Goal: Information Seeking & Learning: Find specific fact

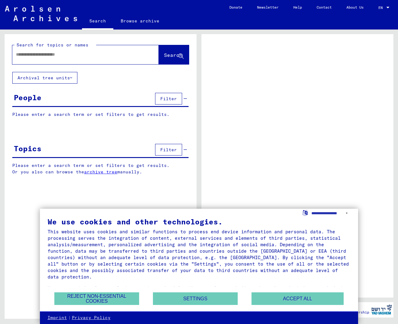
click at [102, 96] on div "People Filter" at bounding box center [100, 99] width 176 height 16
click at [166, 97] on span "Filter" at bounding box center [168, 99] width 17 height 6
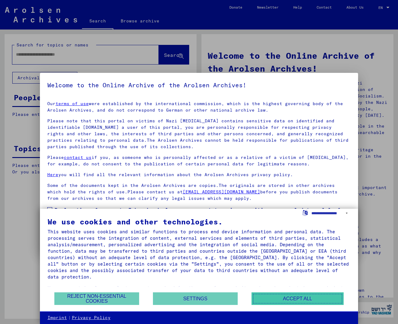
click at [288, 294] on button "Accept all" at bounding box center [298, 298] width 92 height 13
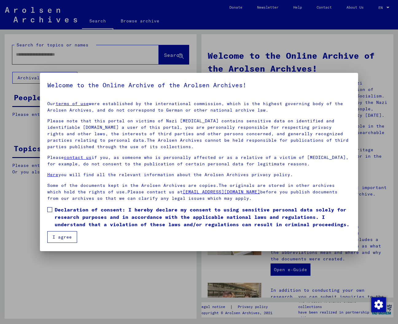
click at [53, 215] on label "Declaration of consent: I hereby declare my consent to using sensitive personal…" at bounding box center [199, 217] width 304 height 22
click at [63, 233] on button "I agree" at bounding box center [62, 237] width 30 height 12
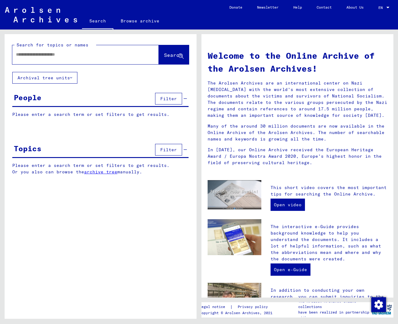
click at [165, 99] on span "Filter" at bounding box center [168, 99] width 17 height 6
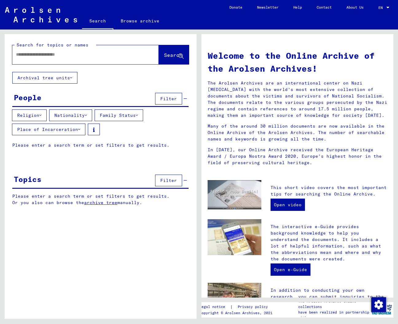
click at [32, 116] on button "Religion" at bounding box center [29, 115] width 35 height 12
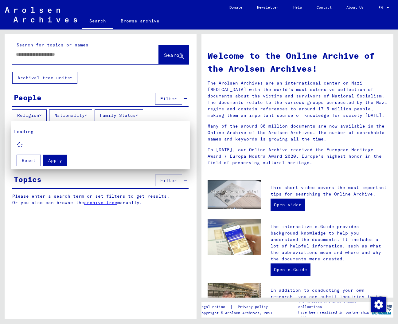
click at [70, 97] on div at bounding box center [199, 162] width 398 height 324
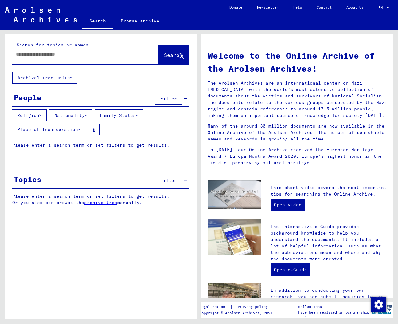
click at [72, 115] on button "Nationality" at bounding box center [70, 115] width 43 height 12
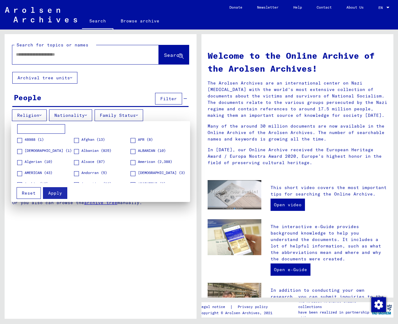
click at [56, 129] on input at bounding box center [41, 129] width 48 height 10
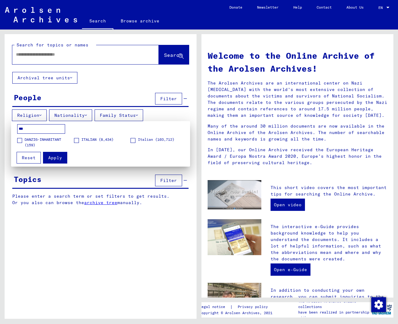
type input "***"
click at [78, 140] on span at bounding box center [76, 140] width 5 height 5
click at [58, 158] on span "Apply" at bounding box center [55, 158] width 14 height 6
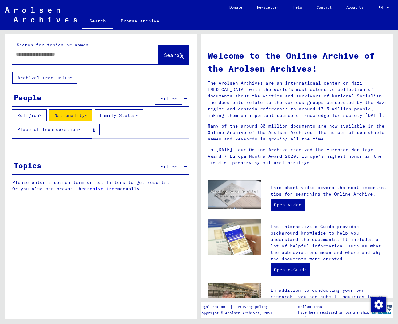
click at [121, 115] on button "Family Status" at bounding box center [119, 115] width 49 height 12
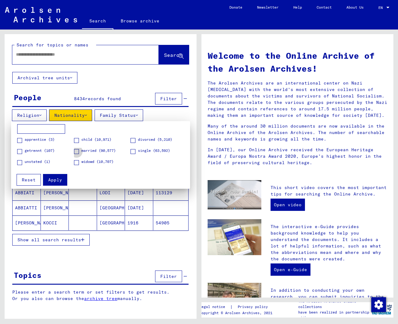
click at [79, 150] on span at bounding box center [76, 151] width 5 height 5
click at [61, 177] on span "Apply" at bounding box center [55, 180] width 14 height 6
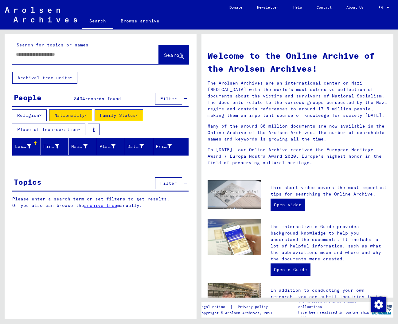
click at [74, 130] on button "Place of Incarceration" at bounding box center [48, 129] width 73 height 12
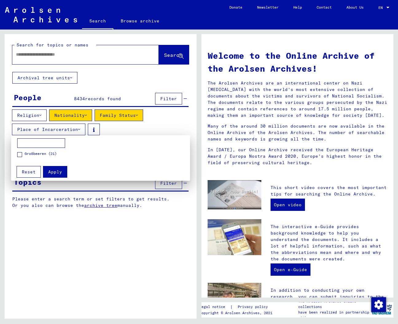
click at [119, 122] on div at bounding box center [199, 162] width 398 height 324
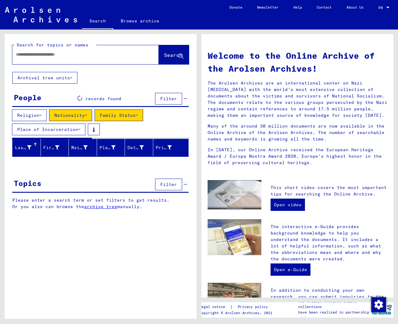
click at [88, 58] on div at bounding box center [76, 55] width 128 height 14
click at [83, 56] on input "text" at bounding box center [78, 54] width 124 height 6
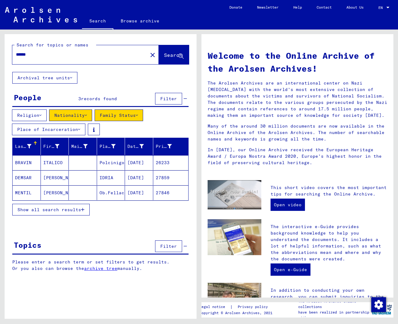
type input "******"
click at [180, 58] on icon at bounding box center [180, 56] width 5 height 5
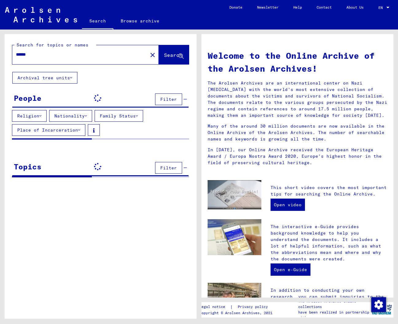
click at [136, 116] on button "Family Status" at bounding box center [119, 116] width 49 height 12
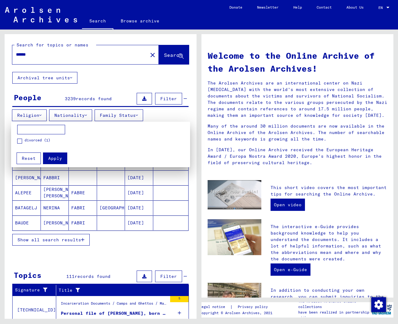
click at [128, 95] on div at bounding box center [199, 162] width 398 height 324
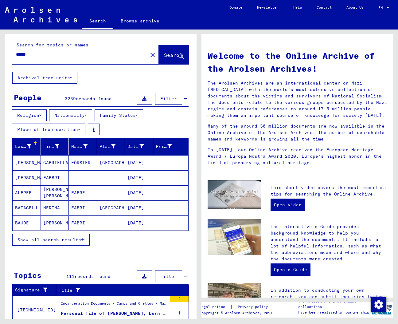
click at [85, 111] on button "Nationality" at bounding box center [70, 115] width 43 height 12
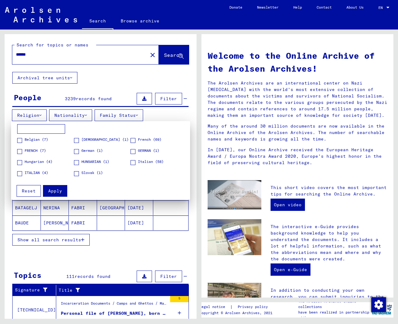
click at [56, 125] on input at bounding box center [41, 129] width 48 height 10
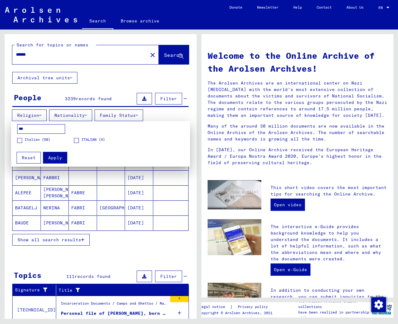
type input "***"
click at [27, 139] on span "Italian (58)" at bounding box center [38, 140] width 26 height 6
click at [75, 140] on span at bounding box center [76, 140] width 5 height 5
click at [61, 159] on button "Apply" at bounding box center [55, 158] width 24 height 12
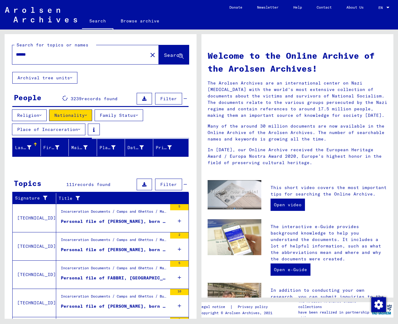
click at [122, 116] on button "Family Status" at bounding box center [119, 115] width 49 height 12
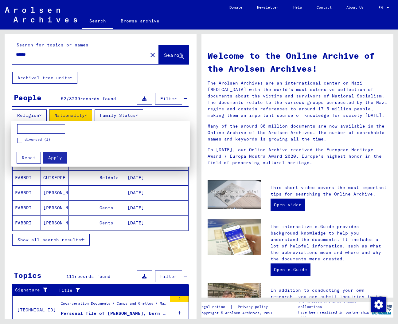
click at [46, 131] on input at bounding box center [41, 129] width 48 height 10
click at [88, 232] on div at bounding box center [199, 162] width 398 height 324
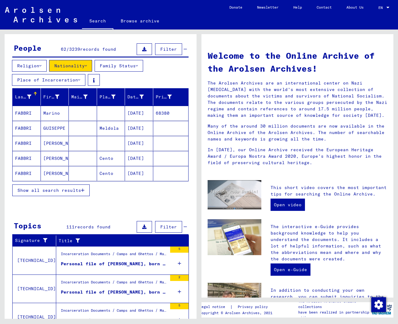
scroll to position [55, 0]
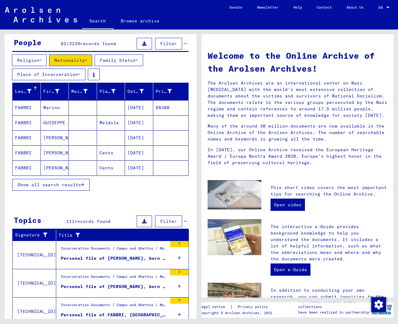
click at [76, 184] on span "Show all search results" at bounding box center [50, 185] width 64 height 6
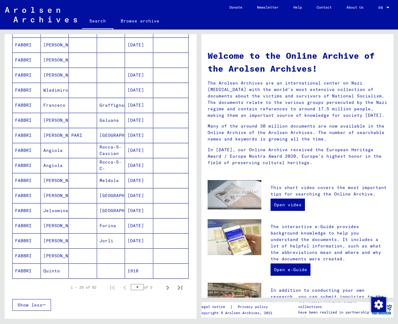
scroll to position [256, 0]
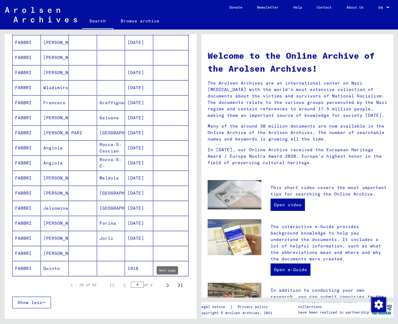
click at [170, 287] on icon "Next page" at bounding box center [167, 285] width 9 height 9
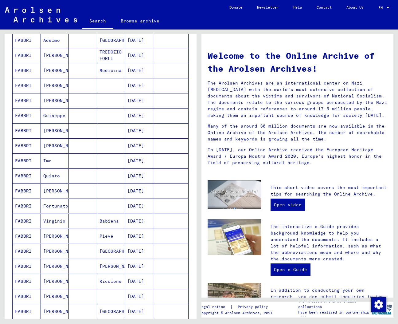
scroll to position [238, 0]
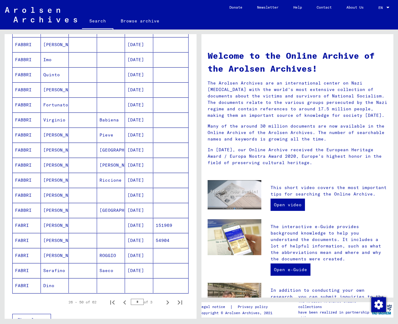
click at [33, 136] on mat-cell "FABBRI" at bounding box center [27, 134] width 28 height 15
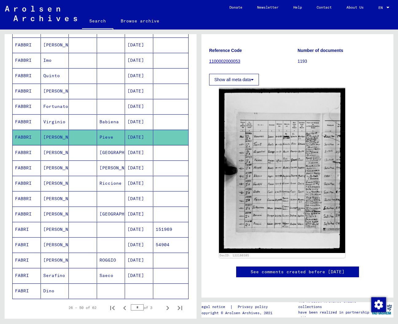
scroll to position [79, 0]
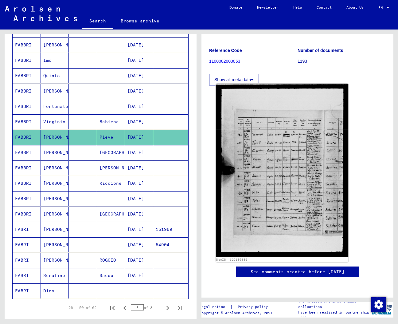
click at [286, 139] on img at bounding box center [282, 170] width 133 height 173
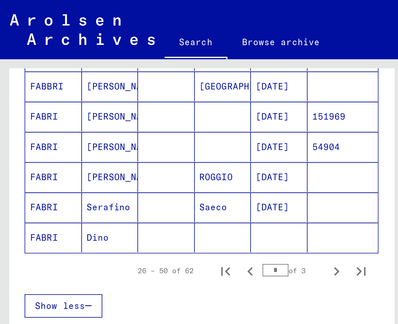
scroll to position [405, 0]
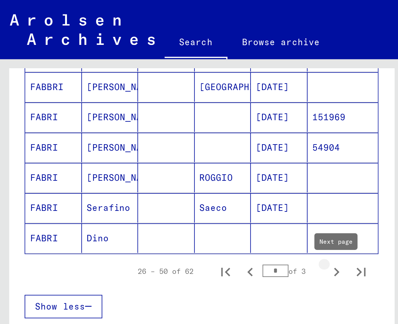
click at [167, 134] on icon "Next page" at bounding box center [168, 135] width 3 height 4
type input "*"
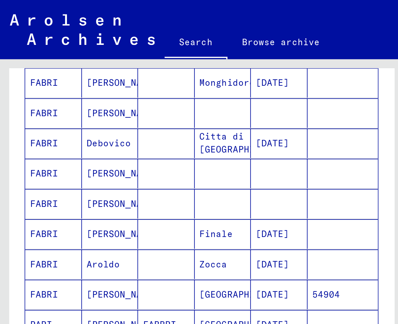
scroll to position [136, 0]
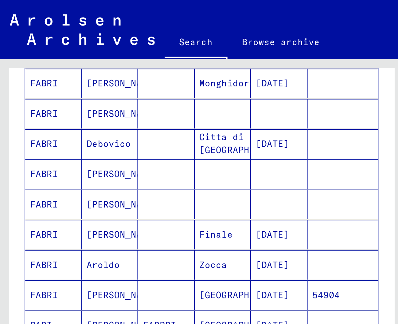
click at [53, 88] on mat-cell "[PERSON_NAME]" at bounding box center [55, 86] width 28 height 15
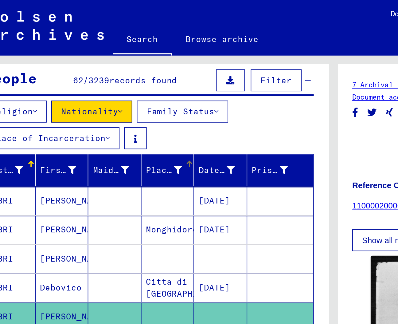
scroll to position [76, 0]
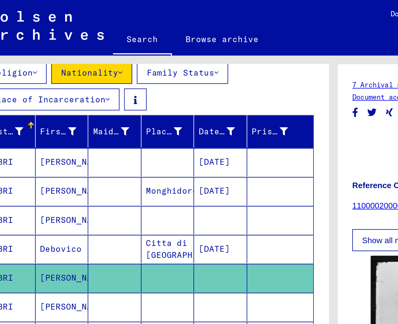
click at [213, 48] on div "7 Archival records of microforms (new material / document acquisition) / 7.5 Do…" at bounding box center [297, 48] width 177 height 13
click at [214, 47] on link "7 Archival records of microforms (new material / document acquisition)" at bounding box center [284, 45] width 151 height 5
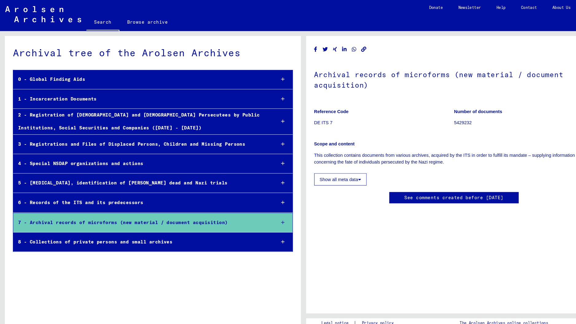
scroll to position [1, 0]
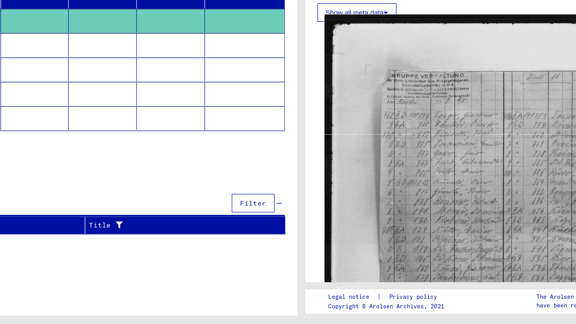
click at [392, 216] on img at bounding box center [416, 274] width 226 height 291
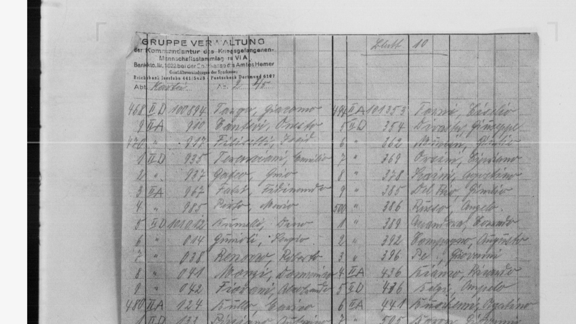
click at [207, 53] on img at bounding box center [288, 146] width 461 height 262
click at [188, 50] on img at bounding box center [288, 146] width 461 height 262
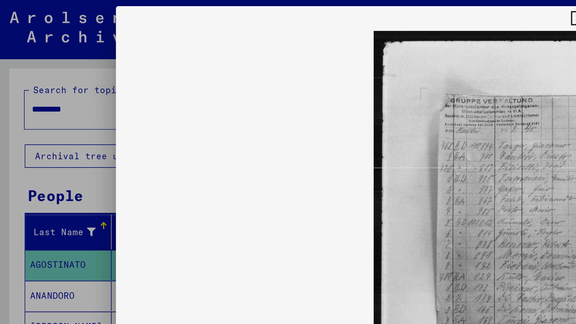
type input "******"
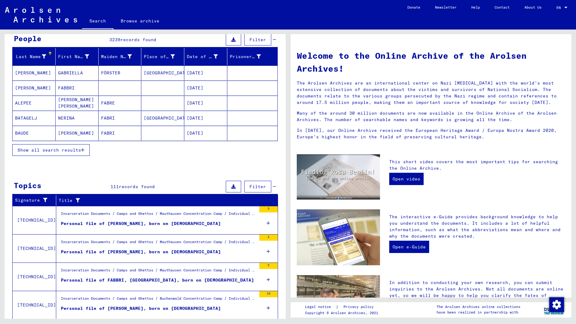
scroll to position [62, 0]
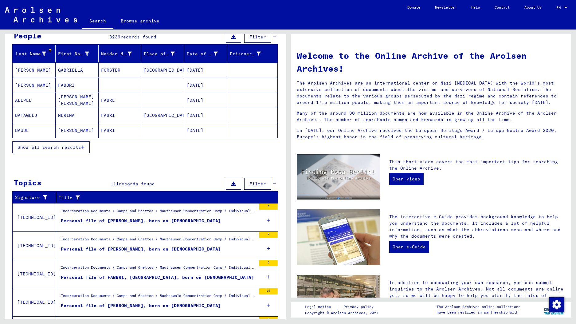
click at [81, 147] on icon "button" at bounding box center [82, 147] width 3 height 4
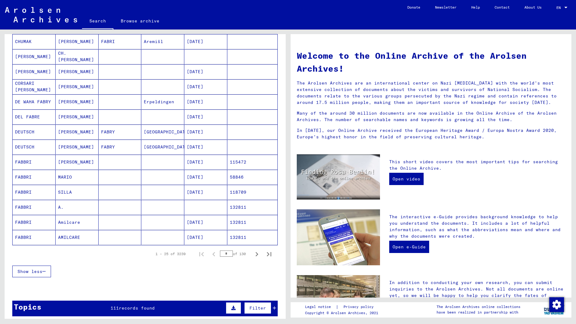
scroll to position [258, 0]
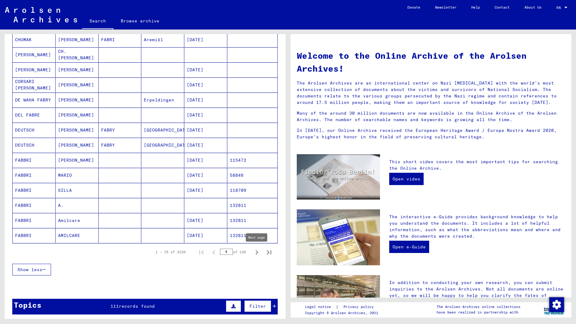
click at [257, 253] on icon "Next page" at bounding box center [257, 252] width 3 height 4
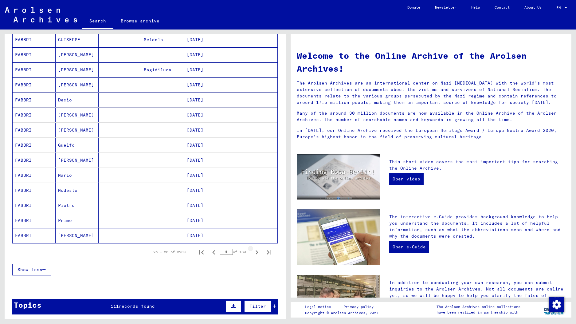
click at [257, 253] on icon "Next page" at bounding box center [257, 252] width 3 height 4
click at [257, 253] on icon "Next page" at bounding box center [257, 252] width 9 height 9
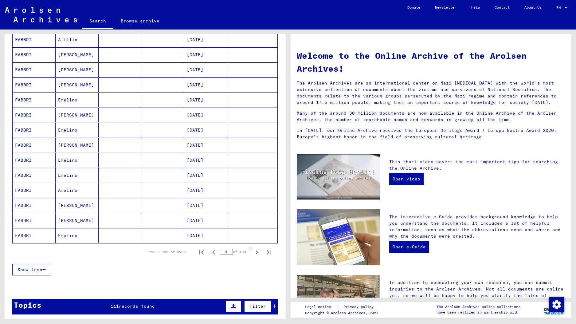
type input "*"
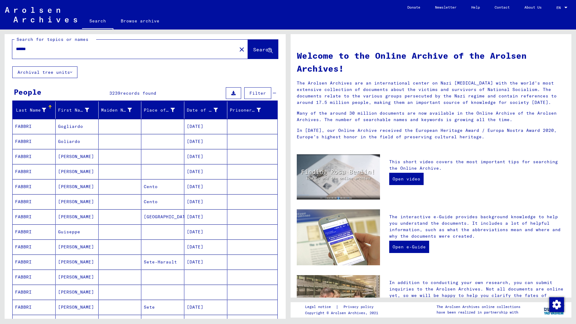
scroll to position [0, 0]
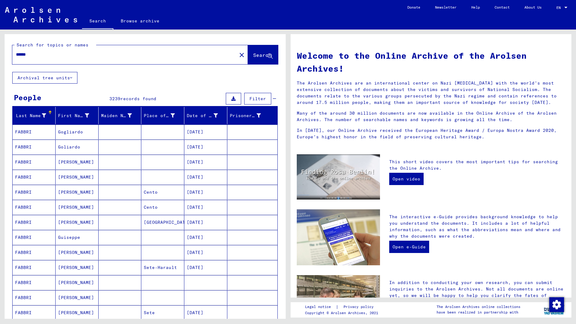
click at [134, 45] on div "****** close" at bounding box center [130, 54] width 236 height 19
click at [134, 60] on div "******" at bounding box center [120, 55] width 217 height 14
click at [132, 55] on input "******" at bounding box center [123, 54] width 214 height 6
type input "**********"
click at [257, 48] on button "Search" at bounding box center [263, 54] width 30 height 19
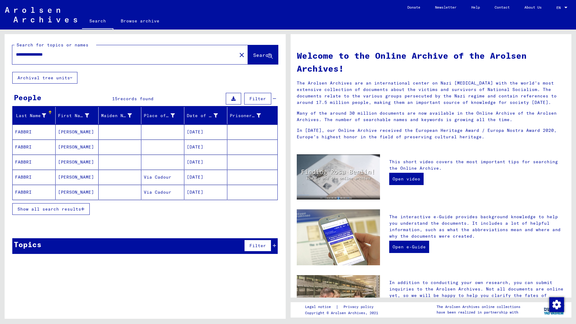
click at [84, 130] on mat-cell "[PERSON_NAME]" at bounding box center [77, 131] width 43 height 15
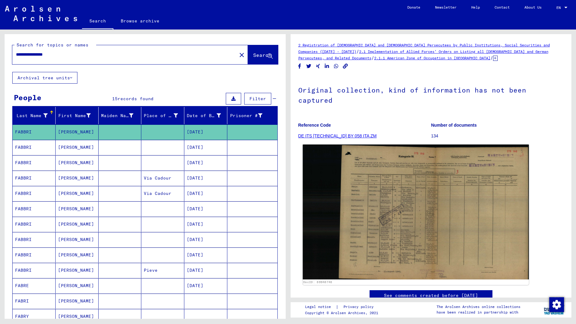
click at [398, 187] on img at bounding box center [416, 211] width 226 height 135
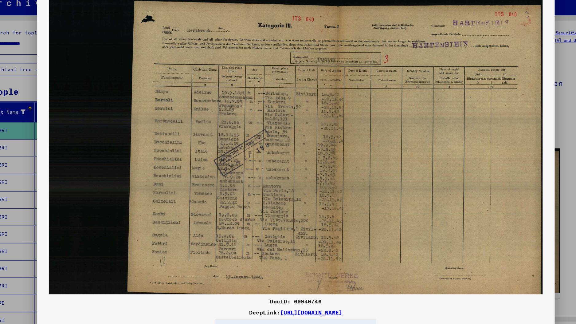
click at [107, 292] on div "DeepLink: [URL][DOMAIN_NAME]" at bounding box center [288, 293] width 461 height 7
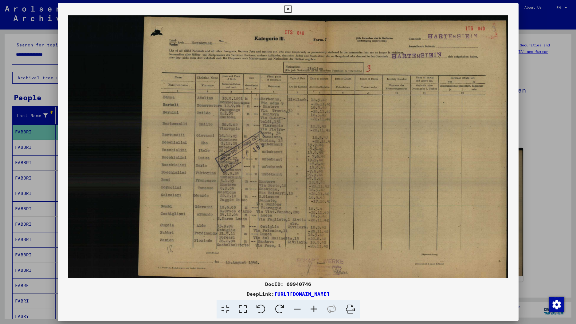
click at [287, 6] on icon at bounding box center [287, 9] width 7 height 7
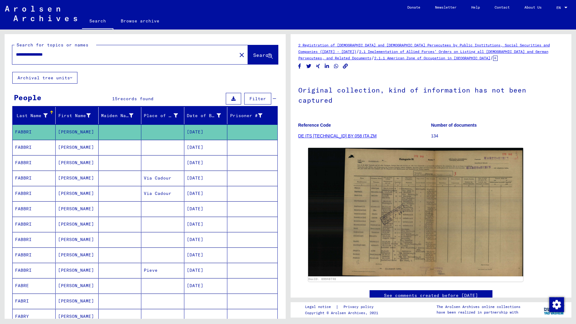
click at [210, 151] on mat-cell "[DATE]" at bounding box center [205, 147] width 43 height 15
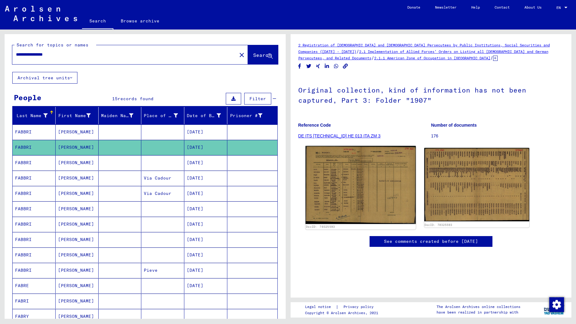
click at [365, 179] on img at bounding box center [360, 185] width 110 height 78
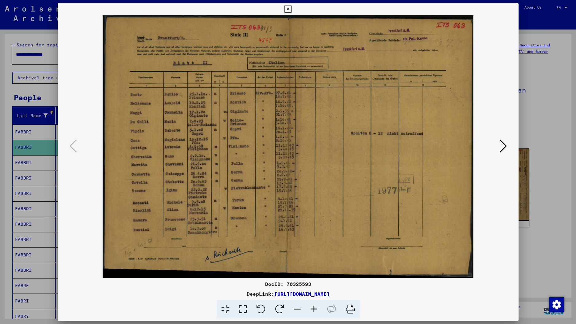
click at [398, 147] on icon at bounding box center [503, 146] width 7 height 15
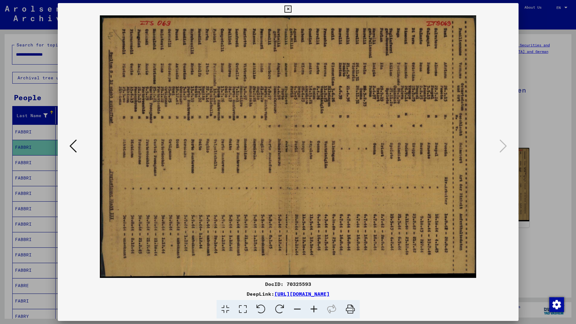
click at [264, 304] on icon at bounding box center [261, 309] width 19 height 19
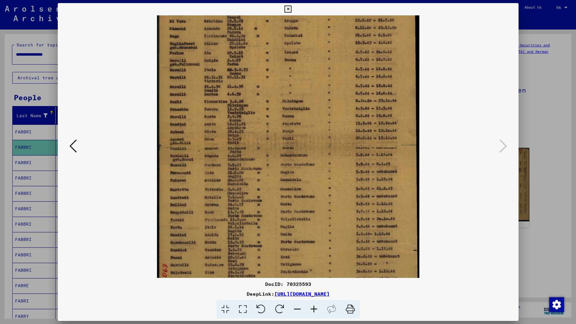
click at [398, 102] on div at bounding box center [288, 146] width 419 height 262
click at [290, 8] on icon at bounding box center [287, 9] width 7 height 7
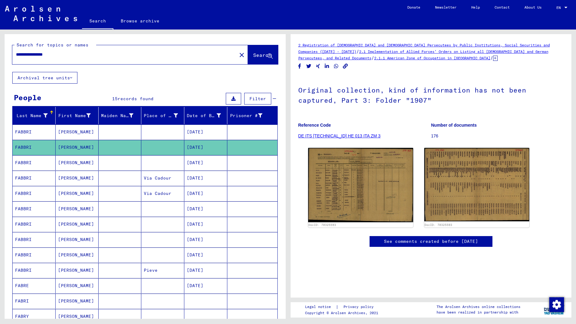
click at [218, 164] on mat-cell "[DATE]" at bounding box center [205, 162] width 43 height 15
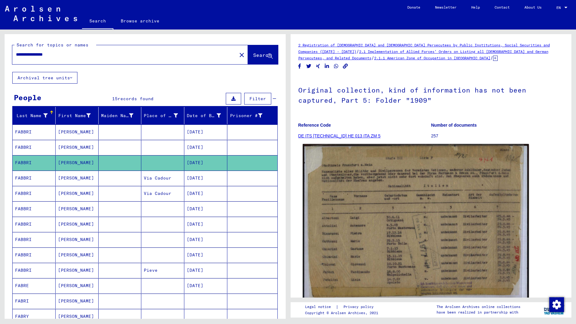
click at [398, 205] on img at bounding box center [416, 223] width 226 height 158
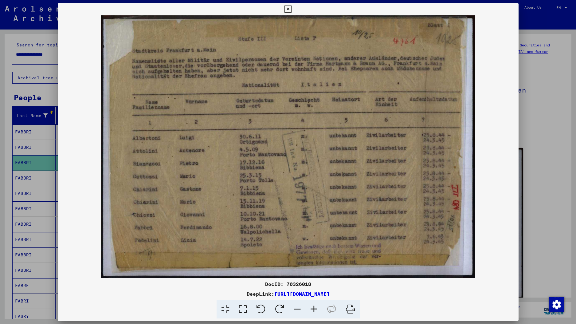
click at [288, 6] on icon at bounding box center [287, 9] width 7 height 7
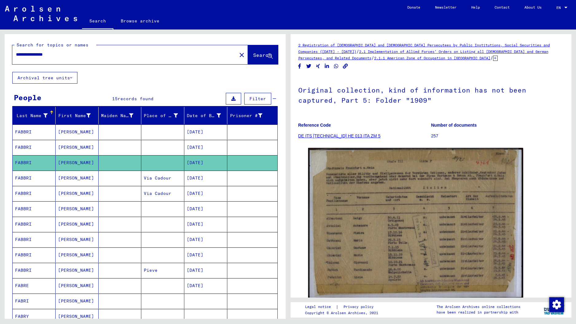
click at [211, 206] on mat-cell "[DATE]" at bounding box center [205, 208] width 43 height 15
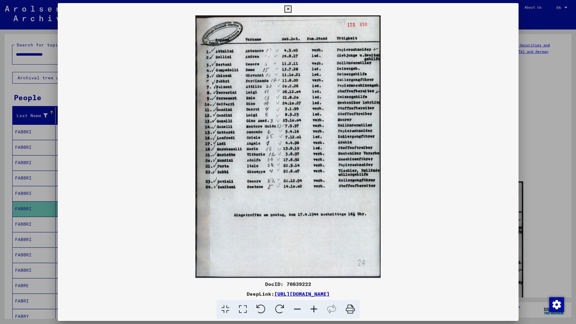
click at [398, 91] on img at bounding box center [288, 146] width 461 height 262
click at [287, 8] on icon at bounding box center [287, 9] width 7 height 7
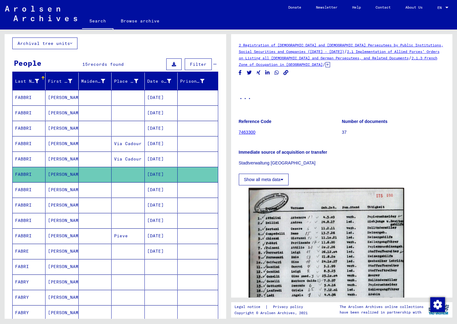
scroll to position [37, 0]
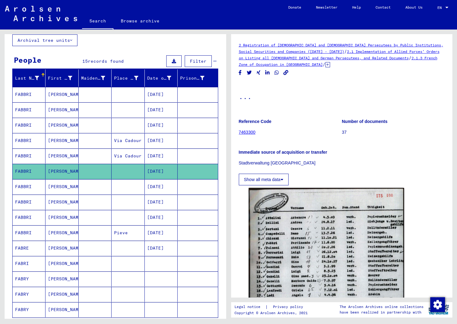
click at [163, 183] on mat-cell "[DATE]" at bounding box center [161, 186] width 33 height 15
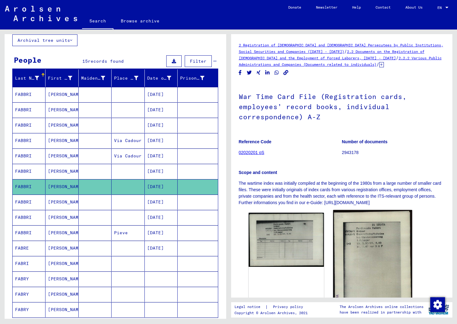
click at [356, 250] on img at bounding box center [372, 266] width 79 height 112
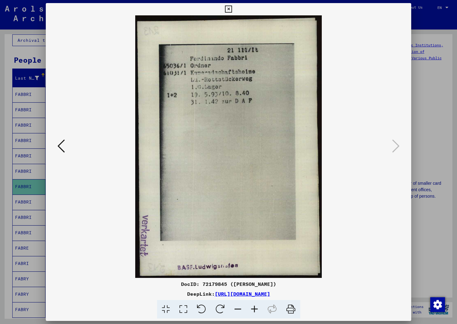
click at [398, 122] on div at bounding box center [228, 162] width 457 height 324
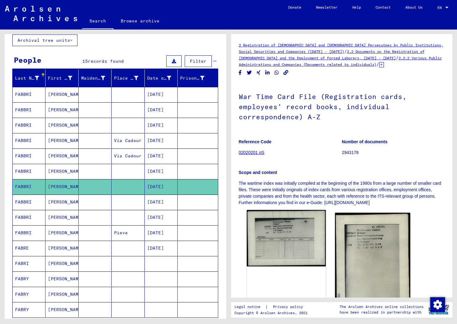
click at [293, 237] on img at bounding box center [285, 238] width 79 height 57
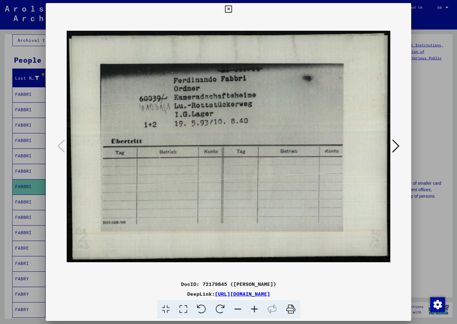
click at [398, 106] on div at bounding box center [228, 162] width 457 height 324
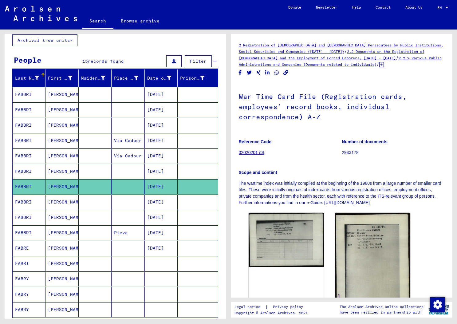
click at [199, 214] on mat-cell at bounding box center [198, 217] width 40 height 15
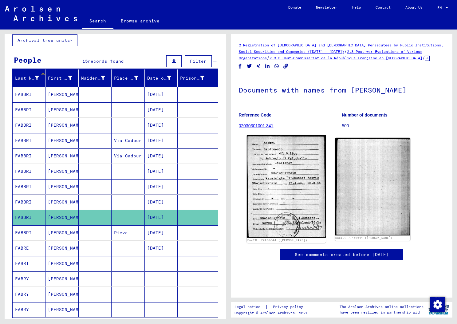
click at [293, 174] on img at bounding box center [285, 186] width 79 height 102
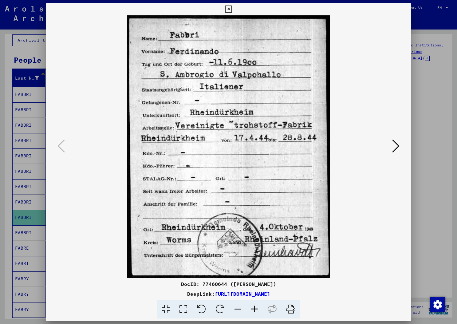
click at [398, 126] on div at bounding box center [228, 162] width 457 height 324
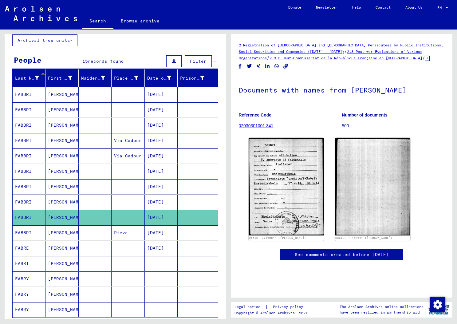
click at [168, 142] on mat-cell "[DATE]" at bounding box center [161, 140] width 33 height 15
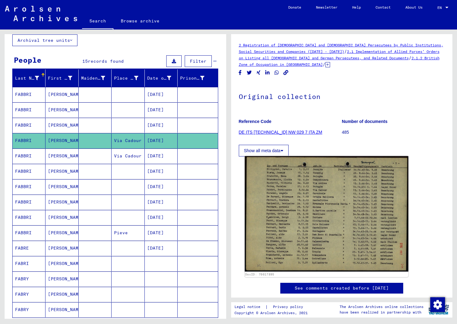
click at [336, 192] on img at bounding box center [326, 214] width 163 height 116
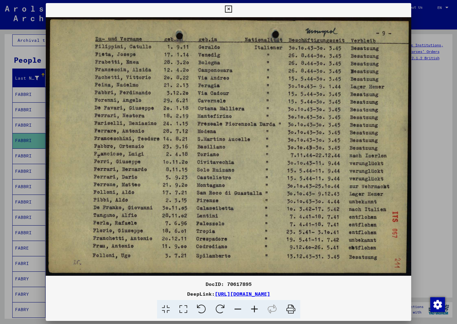
click at [398, 97] on div at bounding box center [228, 162] width 457 height 324
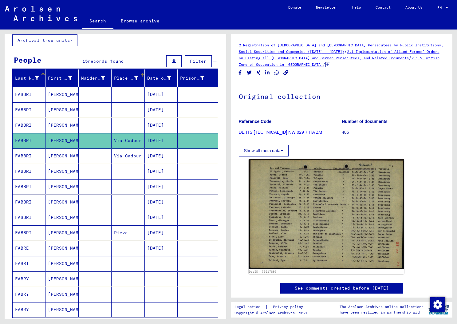
click at [135, 82] on div "Place of Birth" at bounding box center [130, 78] width 32 height 10
